Goal: Task Accomplishment & Management: Manage account settings

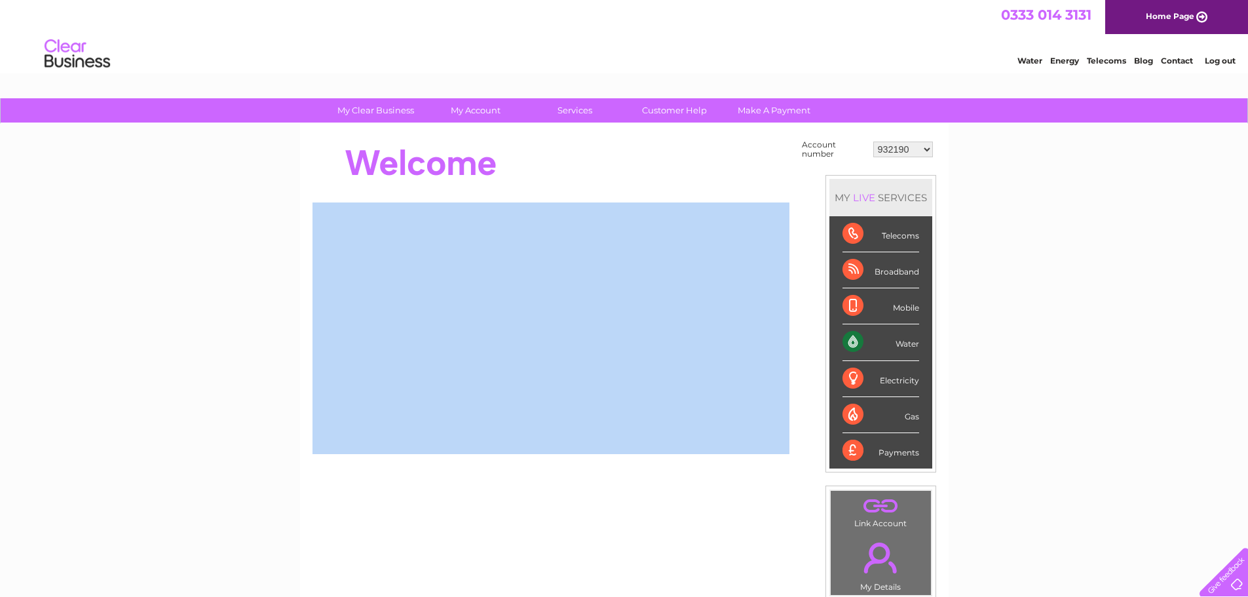
drag, startPoint x: 333, startPoint y: 148, endPoint x: 667, endPoint y: 202, distance: 338.4
click at [31, 320] on div "My Clear Business Login Details My Details My Preferences Link Account My Accou…" at bounding box center [624, 467] width 1248 height 739
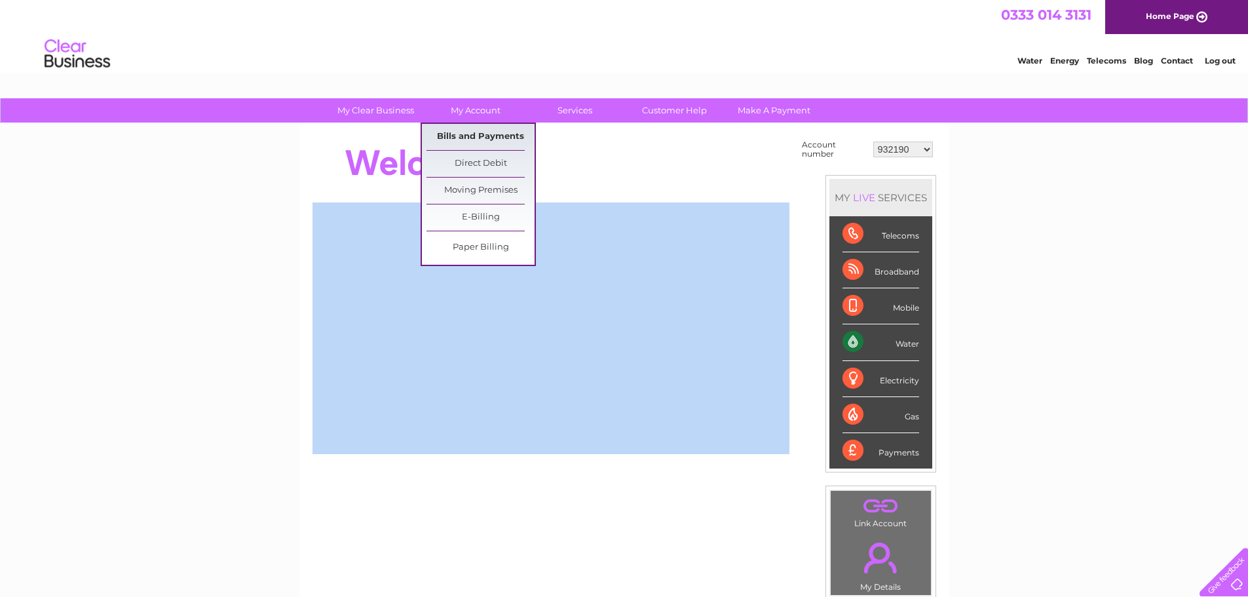
click at [478, 138] on link "Bills and Payments" at bounding box center [480, 137] width 108 height 26
click at [466, 139] on link "Bills and Payments" at bounding box center [480, 137] width 108 height 26
click at [485, 132] on link "Bills and Payments" at bounding box center [480, 137] width 108 height 26
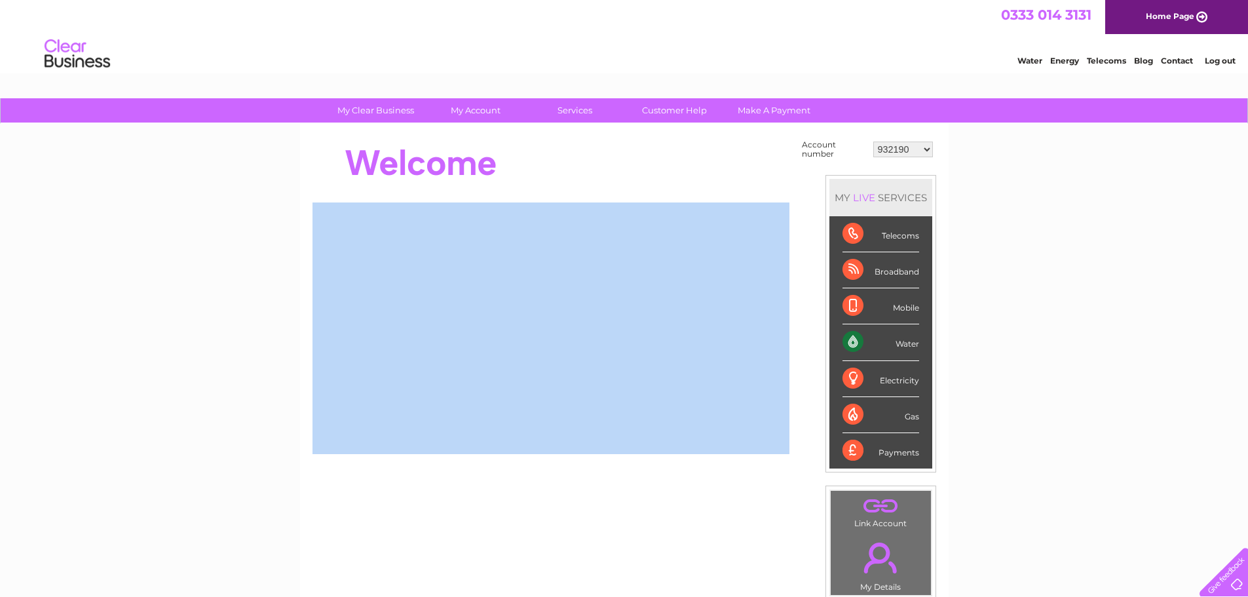
click at [908, 151] on select "932190 30322204" at bounding box center [903, 149] width 60 height 16
select select "30322204"
click at [873, 141] on select "932190 30322204" at bounding box center [903, 149] width 60 height 16
click at [473, 117] on link "My Account" at bounding box center [475, 110] width 108 height 24
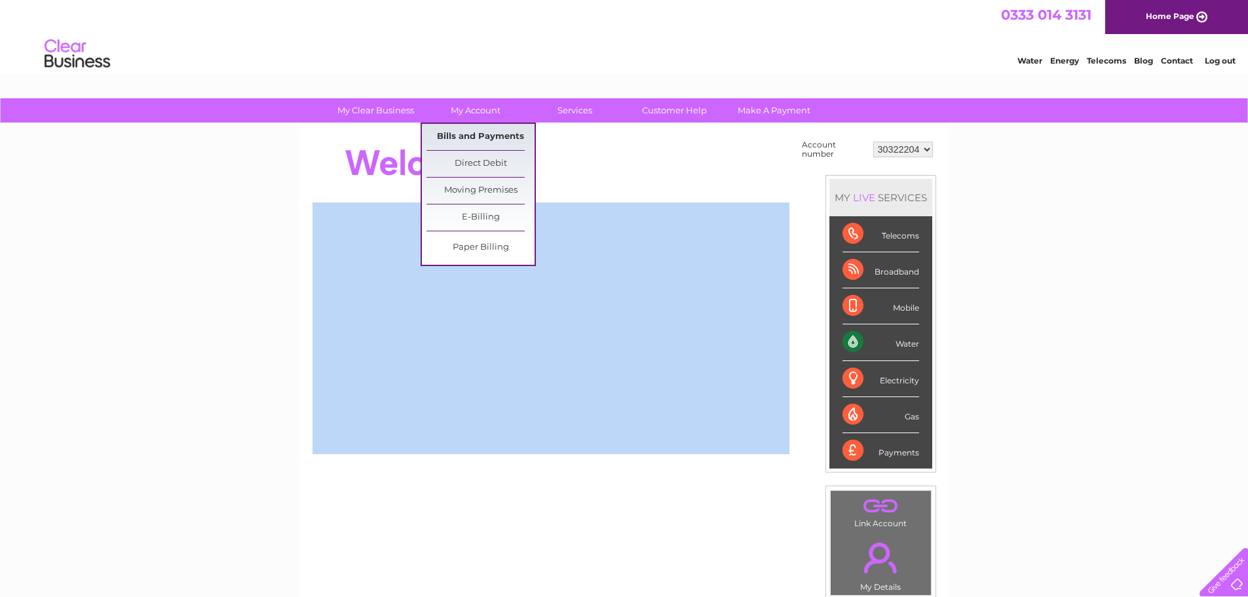
click at [492, 137] on link "Bills and Payments" at bounding box center [480, 137] width 108 height 26
click at [482, 132] on link "Bills and Payments" at bounding box center [480, 137] width 108 height 26
click at [486, 113] on link "My Account" at bounding box center [475, 110] width 108 height 24
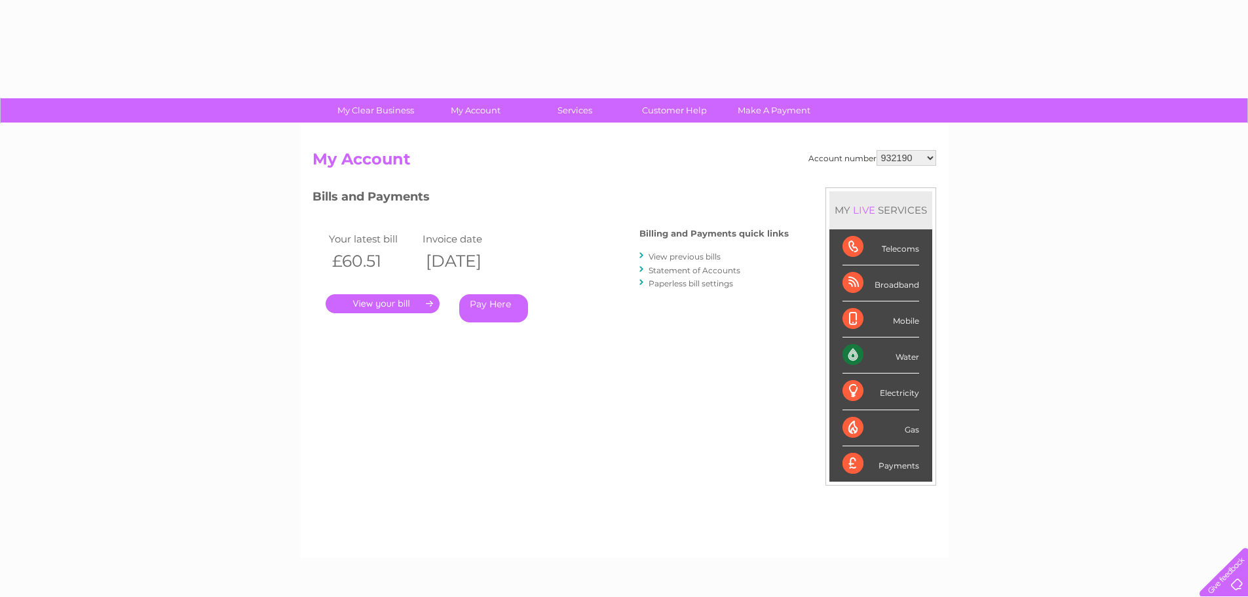
click at [524, 489] on div at bounding box center [550, 514] width 476 height 59
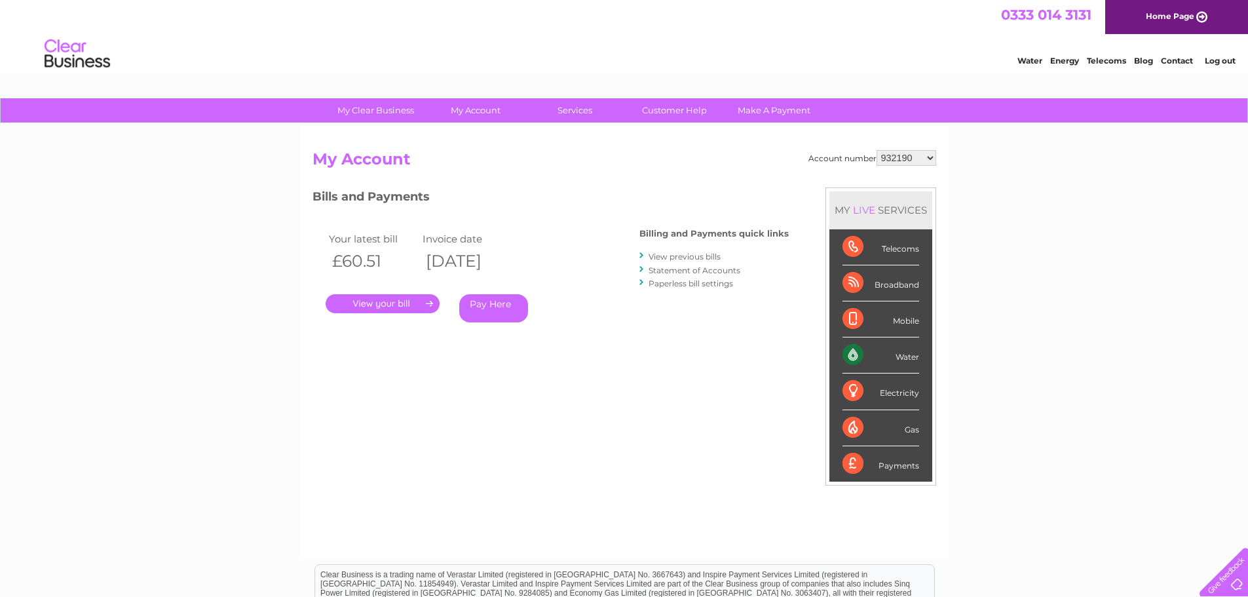
drag, startPoint x: 400, startPoint y: 263, endPoint x: 310, endPoint y: 161, distance: 136.0
click at [303, 161] on div "Account number 932190 30322204 My Account MY LIVE SERVICES Telecoms Broadband M…" at bounding box center [624, 341] width 648 height 434
click at [490, 235] on td "Invoice date" at bounding box center [466, 239] width 94 height 18
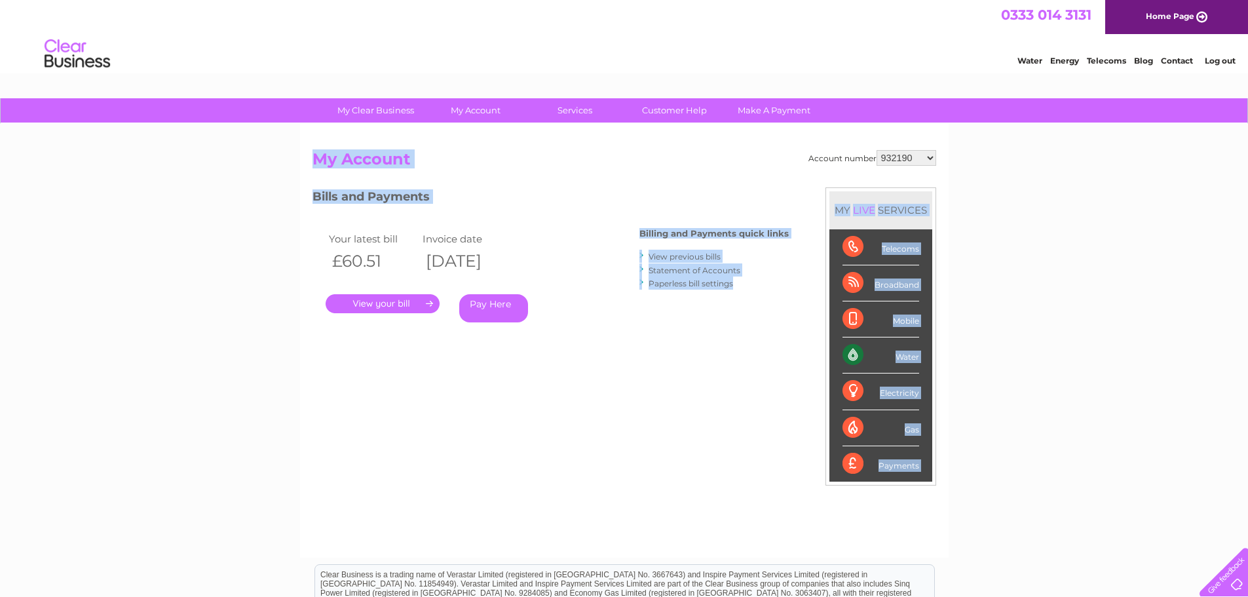
drag, startPoint x: 745, startPoint y: 296, endPoint x: 295, endPoint y: 160, distance: 470.1
click at [295, 160] on div "My Clear Business Login Details My Details My Preferences Link Account My Accou…" at bounding box center [624, 439] width 1248 height 683
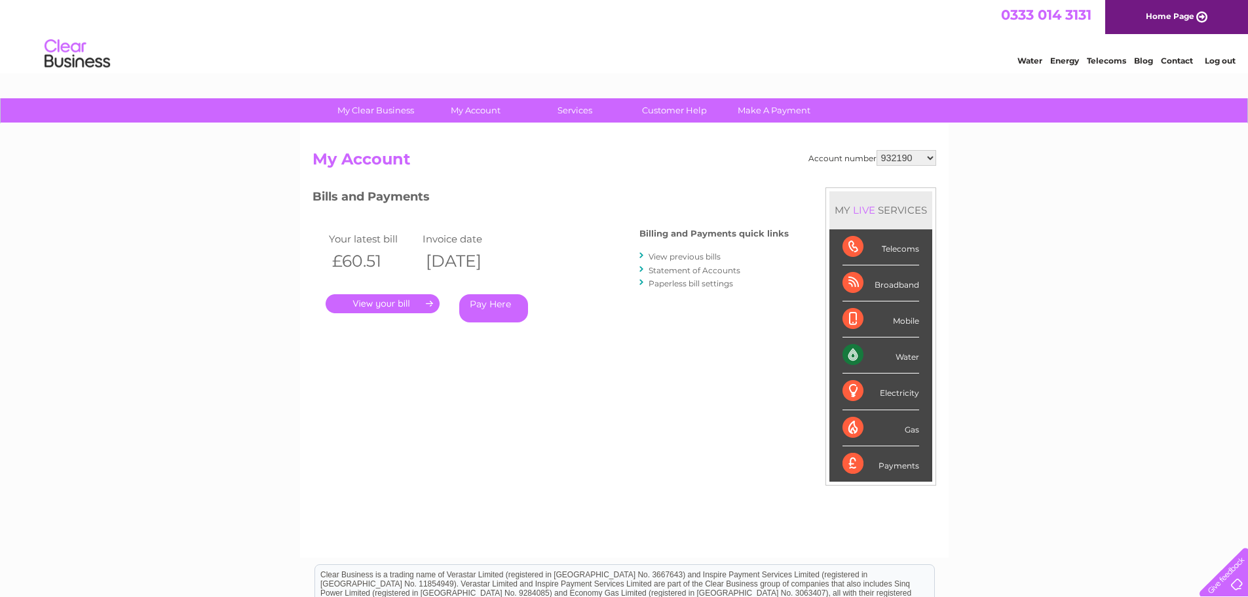
click at [318, 183] on div "Account number 932190 30322204 My Account MY LIVE SERVICES Telecoms Broadband M…" at bounding box center [623, 347] width 623 height 394
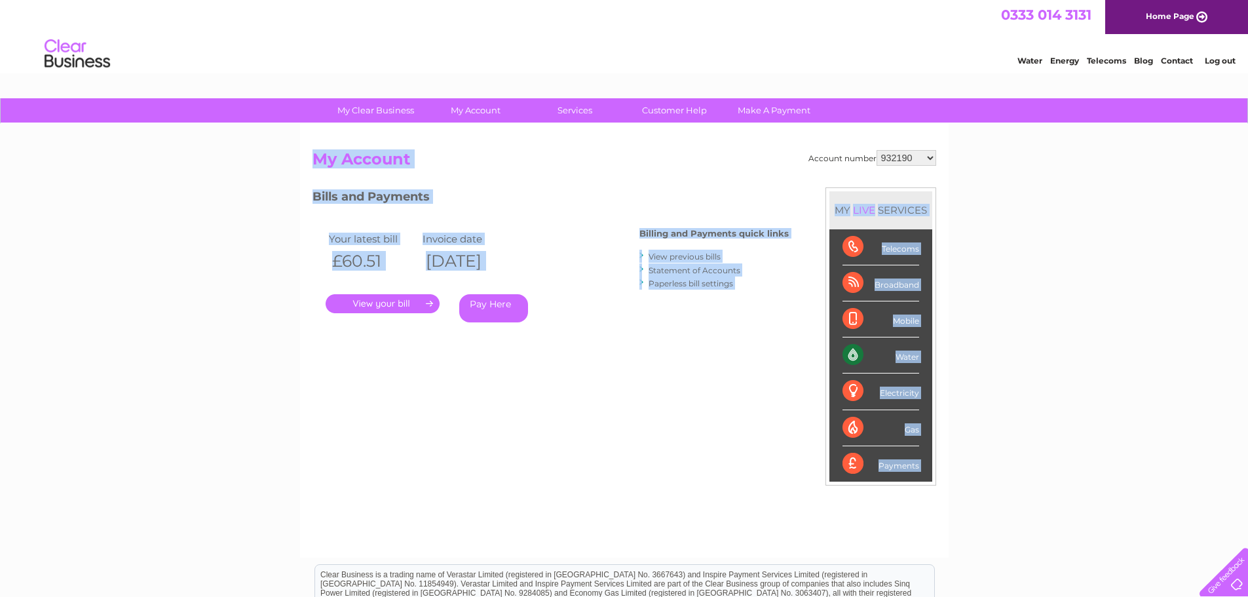
drag, startPoint x: 306, startPoint y: 158, endPoint x: 781, endPoint y: 333, distance: 506.8
click at [781, 333] on div "Account number 932190 30322204 My Account MY LIVE SERVICES Telecoms Broadband M…" at bounding box center [624, 341] width 648 height 434
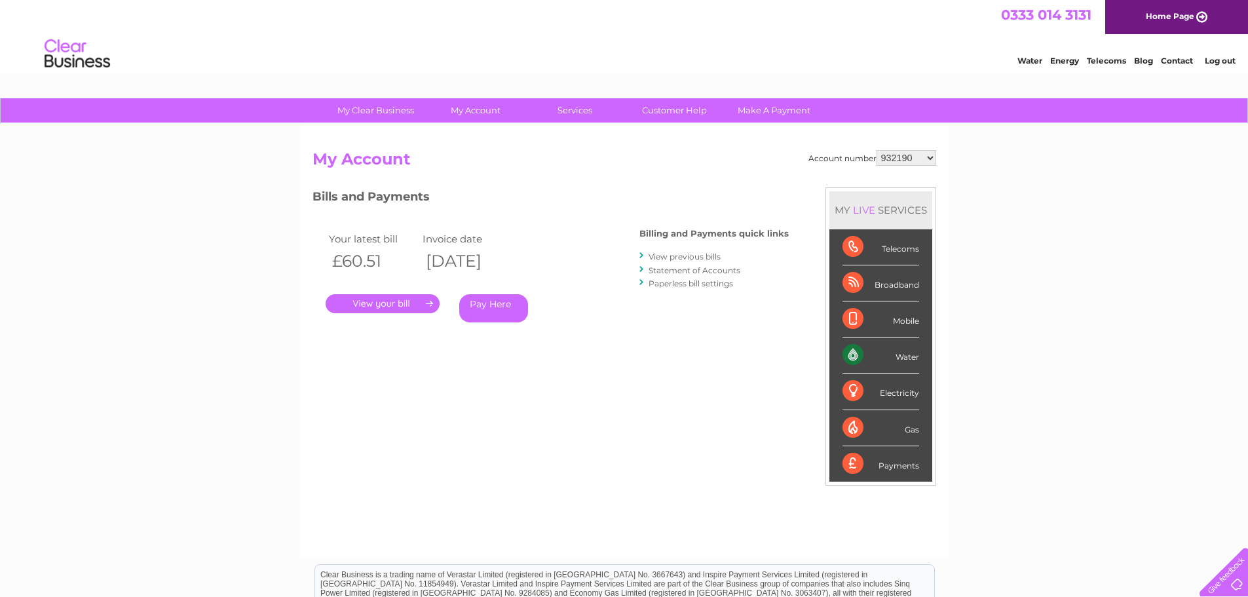
click at [637, 398] on div "Account number 932190 30322204 My Account MY LIVE SERVICES Telecoms Broadband M…" at bounding box center [623, 347] width 623 height 394
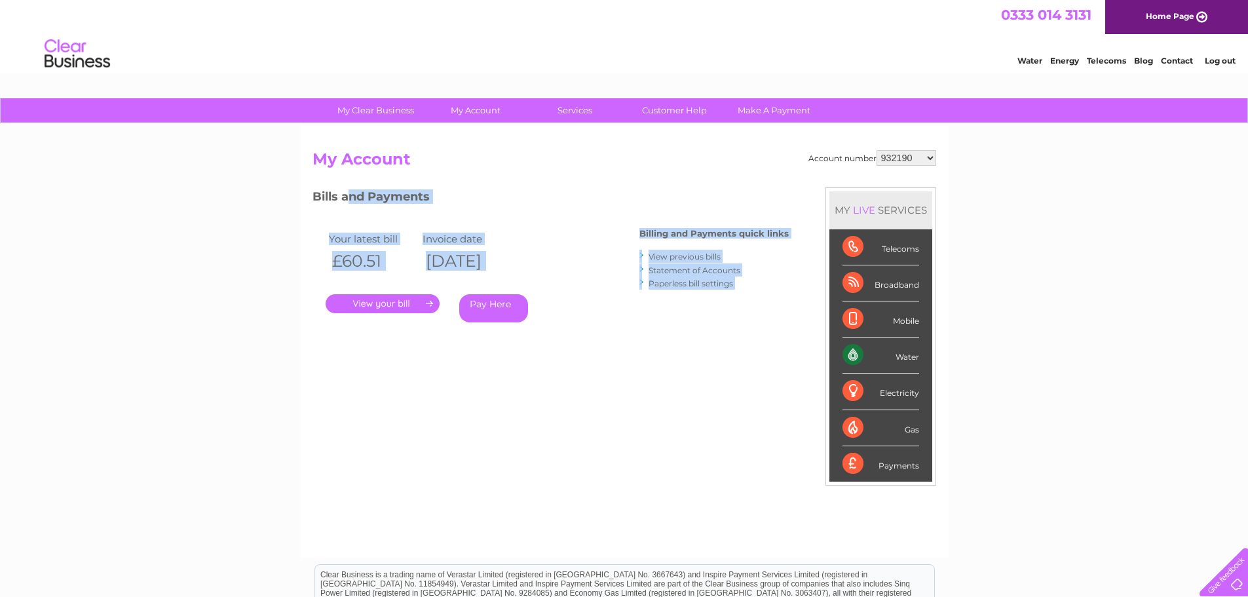
drag, startPoint x: 604, startPoint y: 348, endPoint x: 348, endPoint y: 170, distance: 311.0
click at [345, 183] on div "Account number 932190 30322204 My Account MY LIVE SERVICES Telecoms Broadband M…" at bounding box center [623, 347] width 623 height 394
